Goal: Check status: Check status

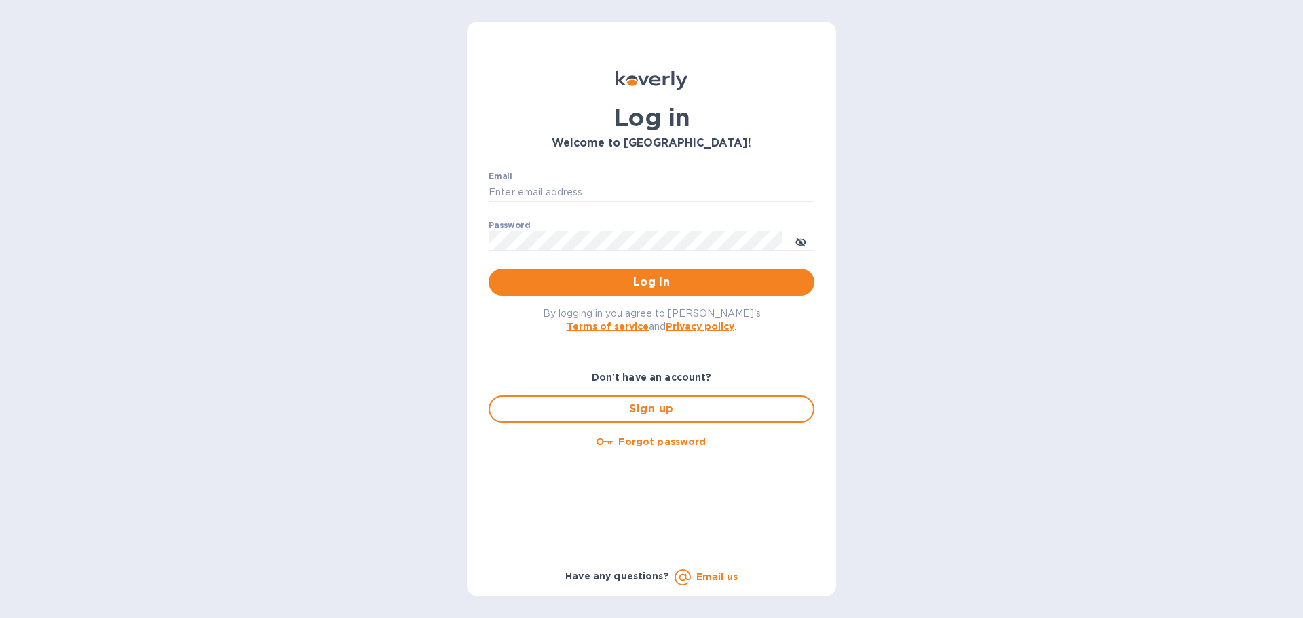
type input "syim@ulogusa.com"
click at [554, 287] on span "Log in" at bounding box center [651, 282] width 304 height 16
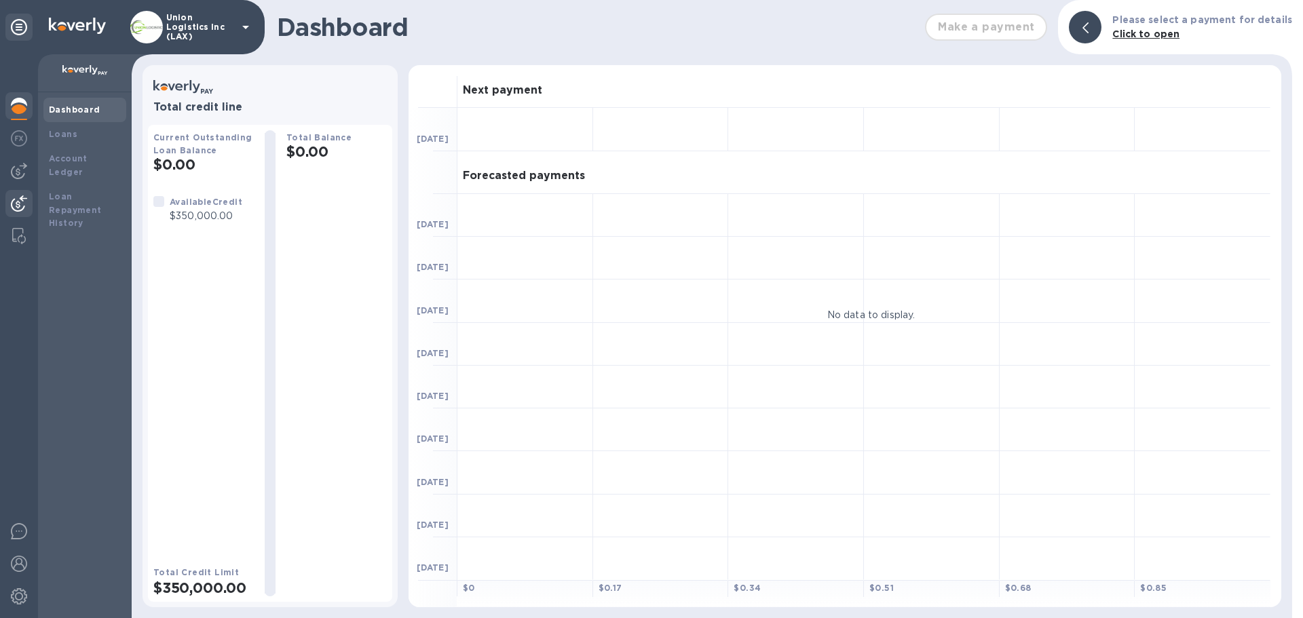
click at [17, 203] on img at bounding box center [19, 203] width 16 height 16
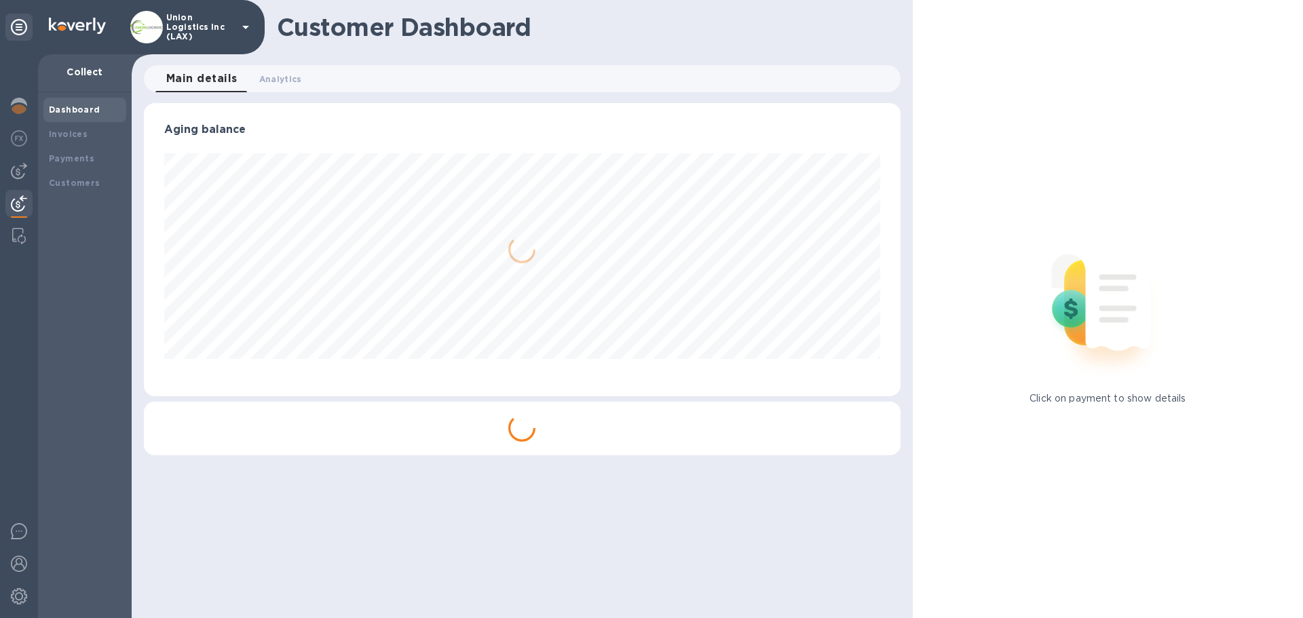
scroll to position [293, 756]
click at [89, 159] on b "Payments" at bounding box center [71, 158] width 45 height 10
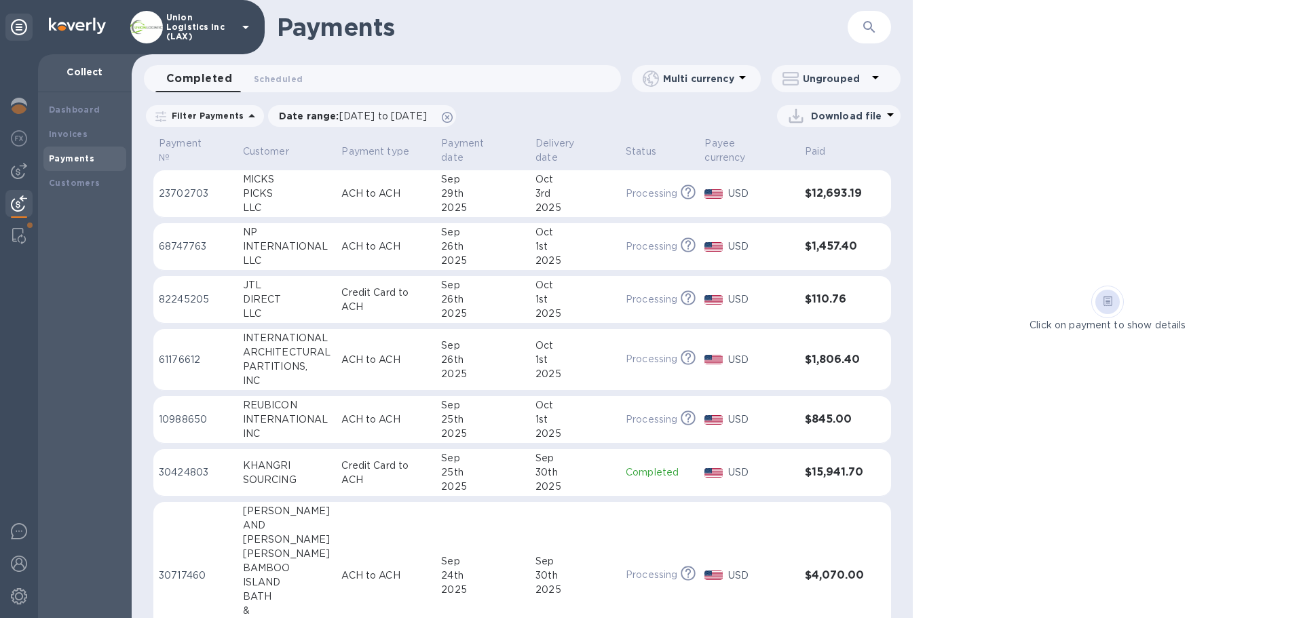
click at [437, 200] on td "[DATE]" at bounding box center [483, 193] width 94 height 47
